Goal: Task Accomplishment & Management: Manage account settings

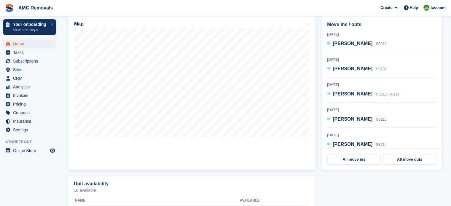
scroll to position [187, 0]
click at [22, 76] on span "CRM" at bounding box center [31, 78] width 36 height 8
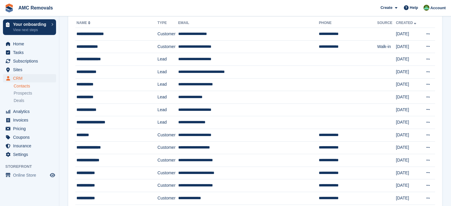
scroll to position [50, 0]
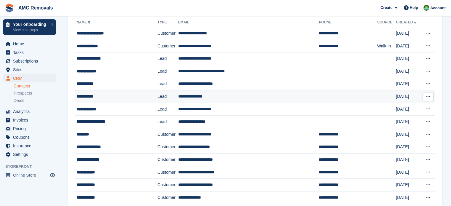
click at [130, 95] on div "**********" at bounding box center [111, 96] width 71 height 6
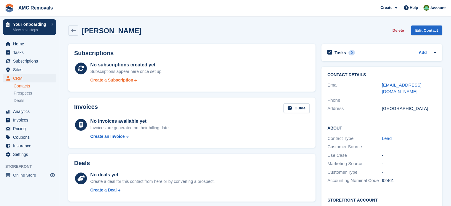
click at [121, 81] on div "Create a Subscription" at bounding box center [111, 80] width 43 height 6
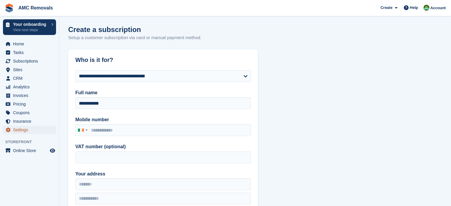
click at [32, 130] on span "Settings" at bounding box center [31, 130] width 36 height 8
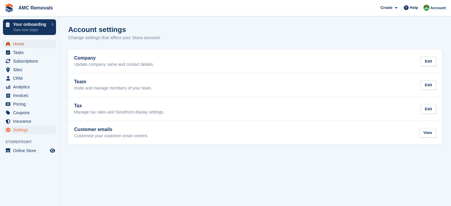
click at [33, 43] on span "Home" at bounding box center [31, 44] width 36 height 8
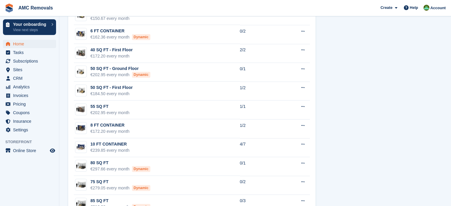
scroll to position [531, 0]
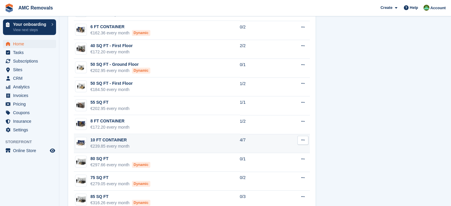
click at [158, 138] on td "10 FT CONTAINER €239.85 every month" at bounding box center [157, 143] width 166 height 19
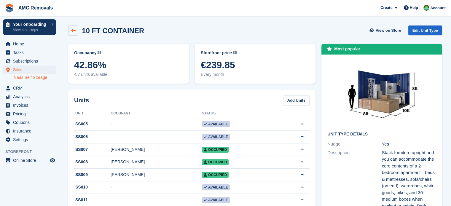
click at [75, 29] on icon at bounding box center [73, 30] width 4 height 4
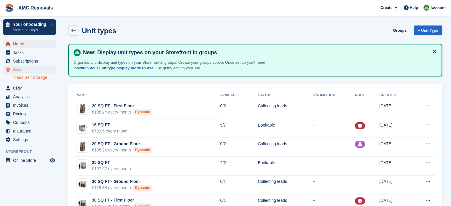
click at [39, 45] on span "Home" at bounding box center [31, 44] width 36 height 8
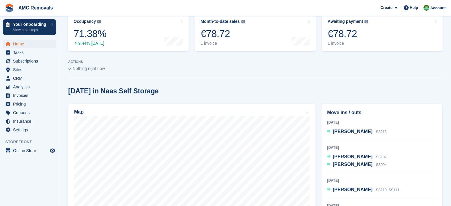
scroll to position [99, 0]
